Goal: Information Seeking & Learning: Find specific fact

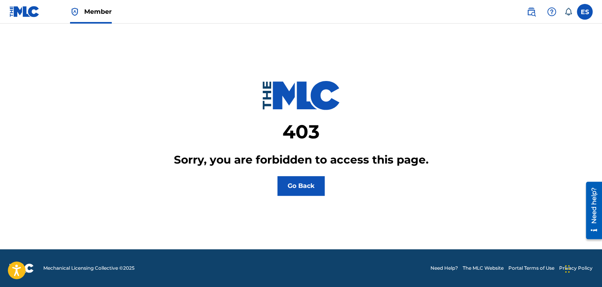
click at [26, 12] on img at bounding box center [24, 11] width 30 height 11
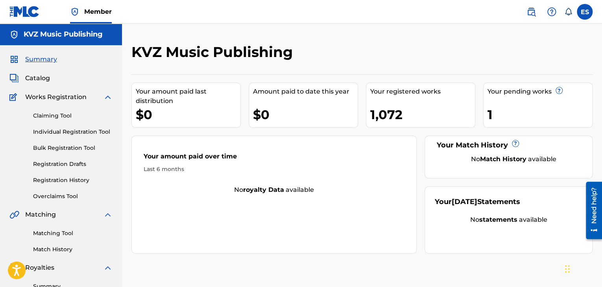
click at [99, 137] on div "Claiming Tool Individual Registration Tool Bulk Registration Tool Registration …" at bounding box center [60, 151] width 103 height 99
click at [100, 133] on link "Individual Registration Tool" at bounding box center [73, 132] width 80 height 8
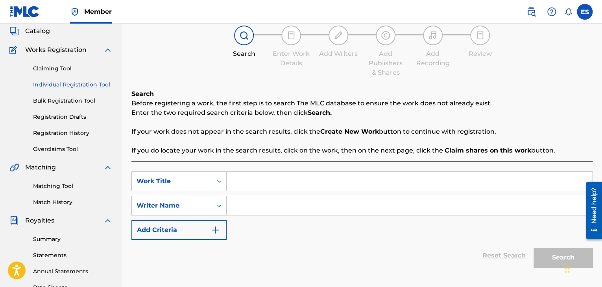
scroll to position [158, 0]
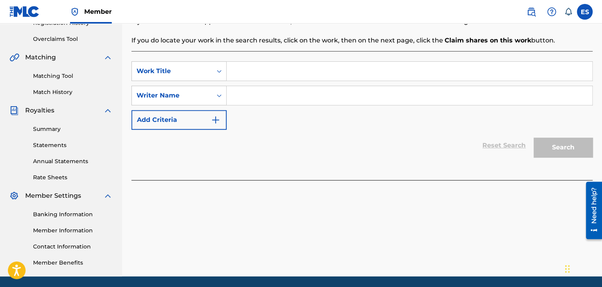
paste input "DELENO NA DVE"
type input "DELENO NA DVE"
drag, startPoint x: 266, startPoint y: 100, endPoint x: 268, endPoint y: 113, distance: 12.7
click at [266, 101] on input "Search Form" at bounding box center [410, 95] width 366 height 19
type input "r"
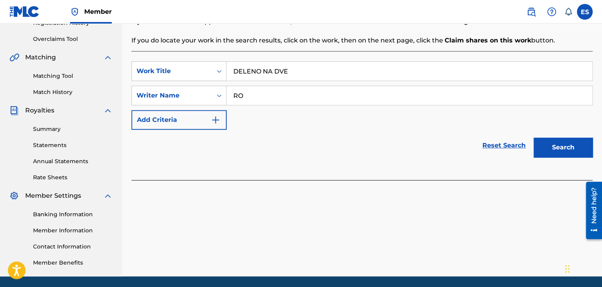
click at [255, 98] on input "RO" at bounding box center [410, 95] width 366 height 19
paste input "[PERSON_NAME]"
type input "[PERSON_NAME]"
click at [554, 148] on button "Search" at bounding box center [563, 148] width 59 height 20
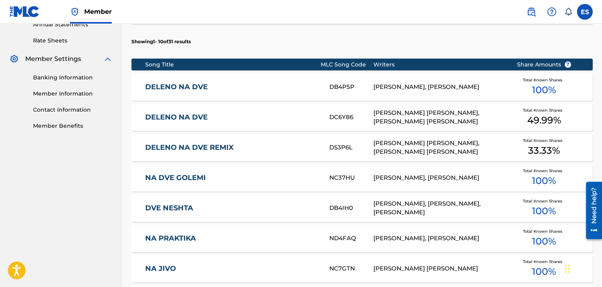
scroll to position [303, 0]
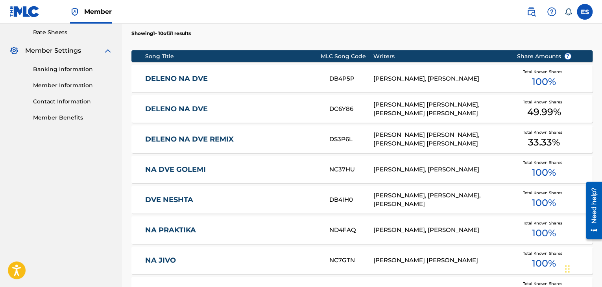
click at [214, 109] on link "DELENO NA DVE" at bounding box center [232, 109] width 174 height 9
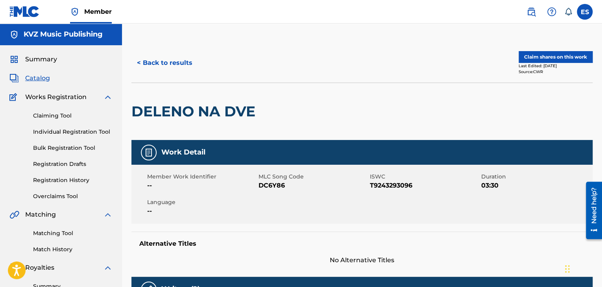
click at [151, 60] on button "< Back to results" at bounding box center [165, 63] width 67 height 20
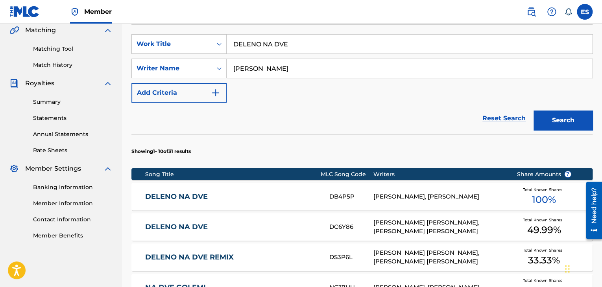
click at [309, 39] on input "DELENO NA DVE" at bounding box center [410, 44] width 366 height 19
paste input "ZASHTOTO ISKAM"
type input "ZASHTOTO ISKAM"
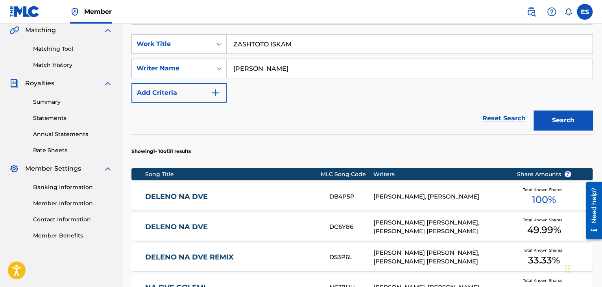
click at [548, 115] on button "Search" at bounding box center [563, 121] width 59 height 20
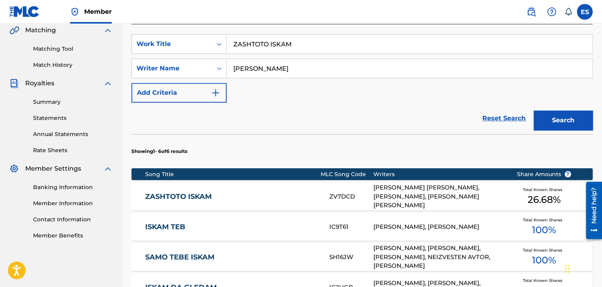
click at [235, 187] on div "ZASHTOTO ISKAM ZV7DCD [PERSON_NAME] [PERSON_NAME], [PERSON_NAME], [PERSON_NAME]…" at bounding box center [363, 197] width 462 height 28
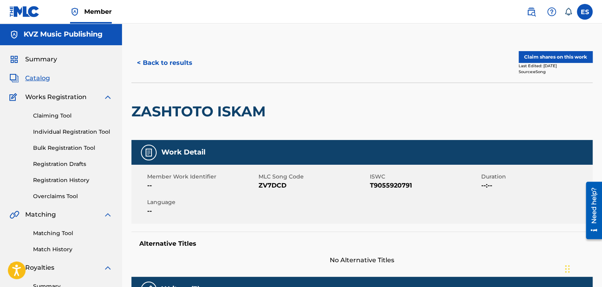
click at [166, 65] on button "< Back to results" at bounding box center [165, 63] width 67 height 20
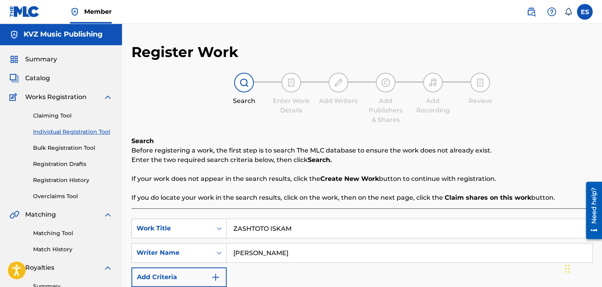
scroll to position [185, 0]
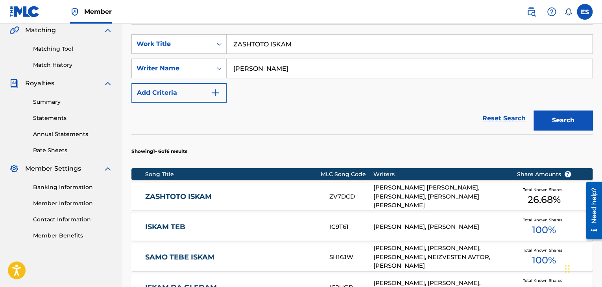
click at [332, 54] on div "SearchWithCriteria8ea225e0-5aed-4cca-b677-4ed440ce94eb Work Title ZASHTOTO ISKA…" at bounding box center [363, 68] width 462 height 69
click at [328, 48] on input "ZASHTOTO ISKAM" at bounding box center [410, 44] width 366 height 19
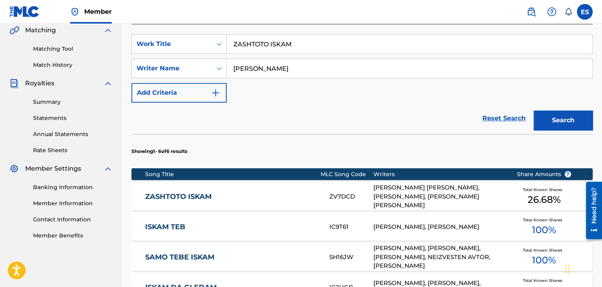
paste input "NE VDIGAY"
type input "NE VDIGAY"
click at [547, 114] on button "Search" at bounding box center [563, 121] width 59 height 20
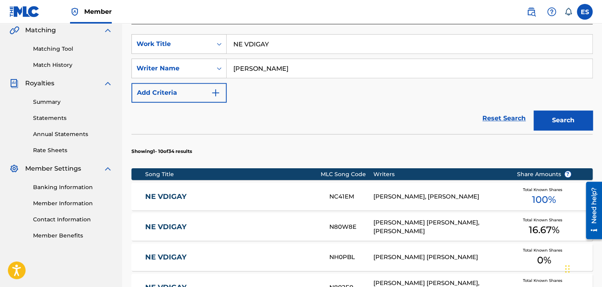
click at [194, 230] on link "NE VDIGAY" at bounding box center [232, 227] width 174 height 9
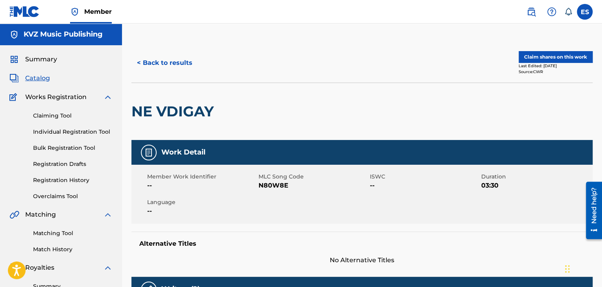
click at [188, 64] on button "< Back to results" at bounding box center [165, 63] width 67 height 20
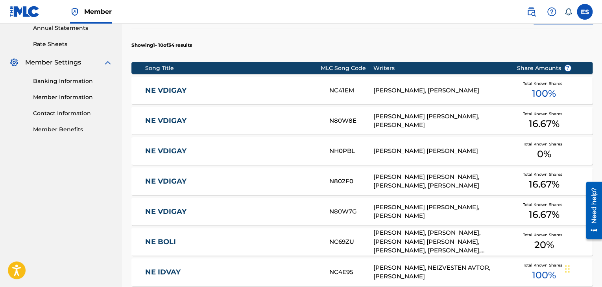
scroll to position [303, 0]
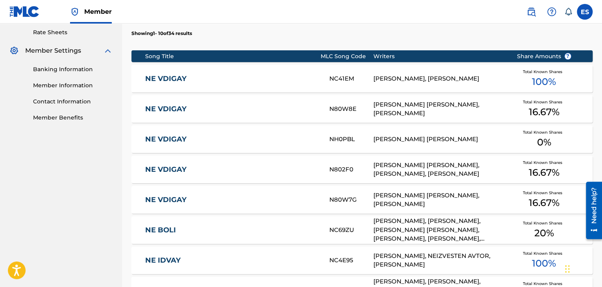
click at [211, 188] on div "NE VDIGAY N80W7G [PERSON_NAME] [PERSON_NAME], [PERSON_NAME] Total Known Shares …" at bounding box center [363, 200] width 462 height 28
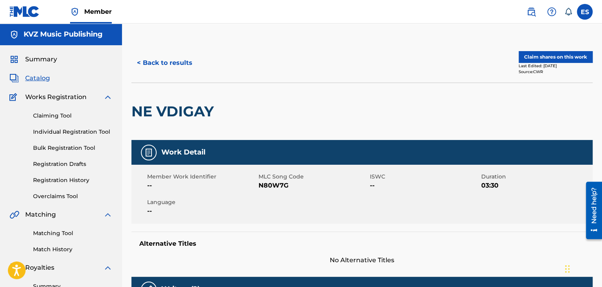
click at [165, 49] on div "< Back to results Claim shares on this work Last Edited: [DATE] Source: CWR" at bounding box center [363, 62] width 462 height 39
click at [166, 59] on button "< Back to results" at bounding box center [165, 63] width 67 height 20
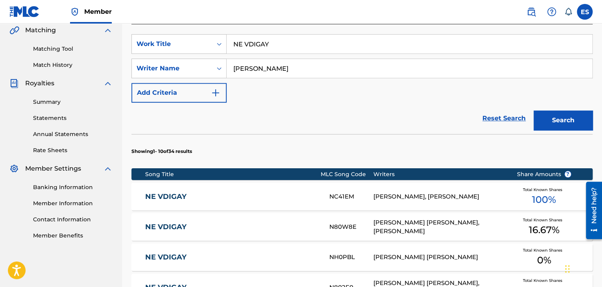
scroll to position [224, 0]
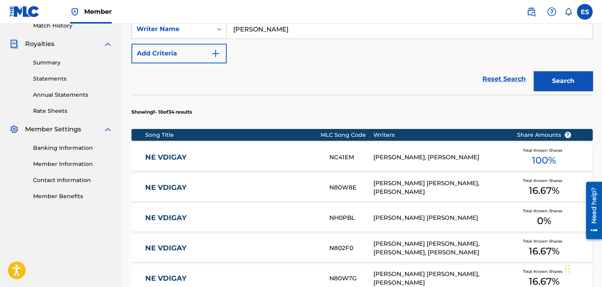
click at [198, 249] on link "NE VDIGAY" at bounding box center [232, 248] width 174 height 9
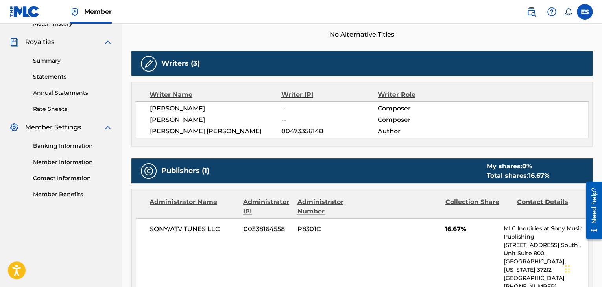
scroll to position [236, 0]
